Goal: Transaction & Acquisition: Subscribe to service/newsletter

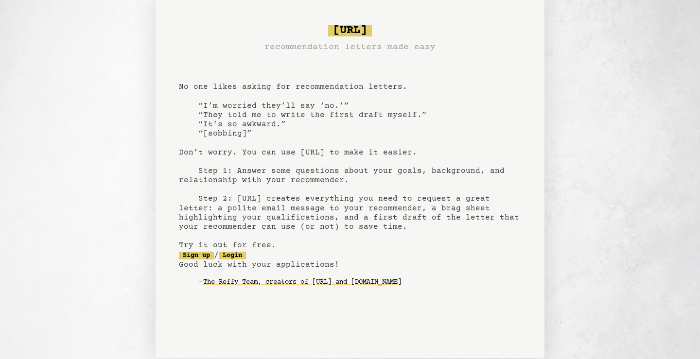
scroll to position [7, 0]
click at [360, 111] on pre "[URL] recommendation letters made easy No one likes asking for recommendation l…" at bounding box center [350, 162] width 342 height 285
click at [368, 134] on pre "[URL] recommendation letters made easy No one likes asking for recommendation l…" at bounding box center [350, 162] width 342 height 285
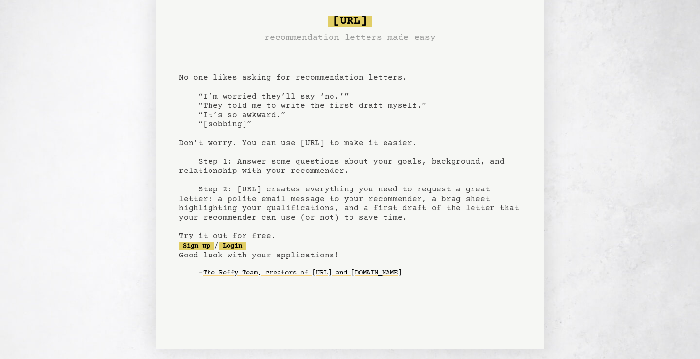
scroll to position [15, 0]
click at [203, 248] on link "Sign up" at bounding box center [196, 247] width 35 height 8
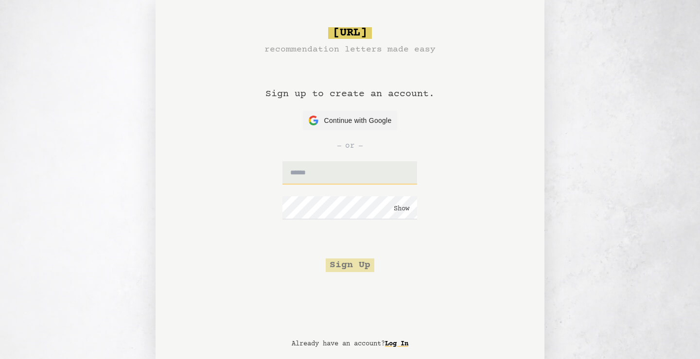
click at [387, 168] on input "text" at bounding box center [349, 172] width 135 height 23
click at [372, 118] on span "Continue with Google" at bounding box center [358, 121] width 68 height 10
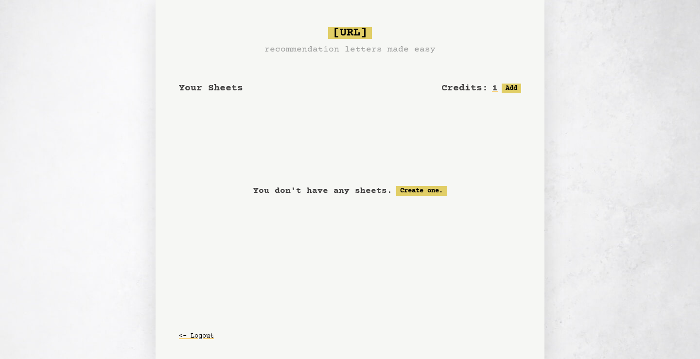
drag, startPoint x: 0, startPoint y: 0, endPoint x: 383, endPoint y: 60, distance: 388.0
click at [383, 60] on div "Your Sheets Credits: 1 Free: 1, Paid: 0 Add <- Logout" at bounding box center [350, 93] width 342 height 74
click at [508, 88] on button "Add" at bounding box center [510, 89] width 19 height 10
